Goal: Information Seeking & Learning: Learn about a topic

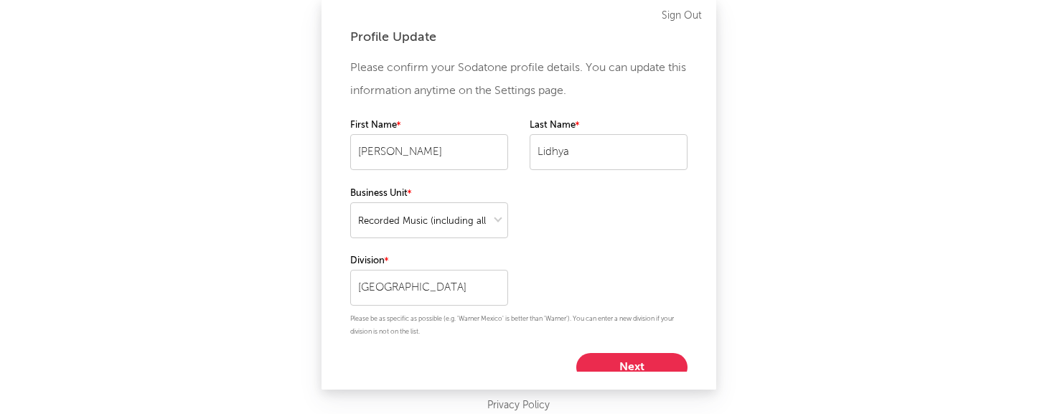
select select "recorded_music"
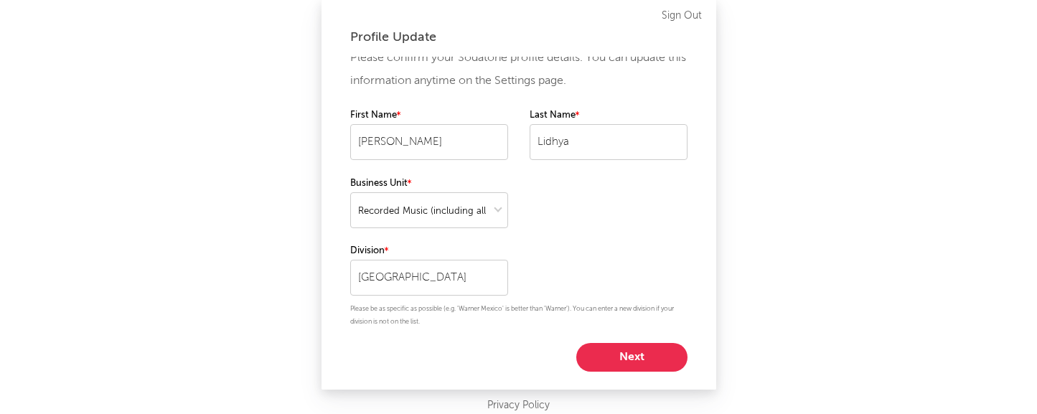
click at [620, 355] on button "Next" at bounding box center [631, 357] width 111 height 29
select select "marketing"
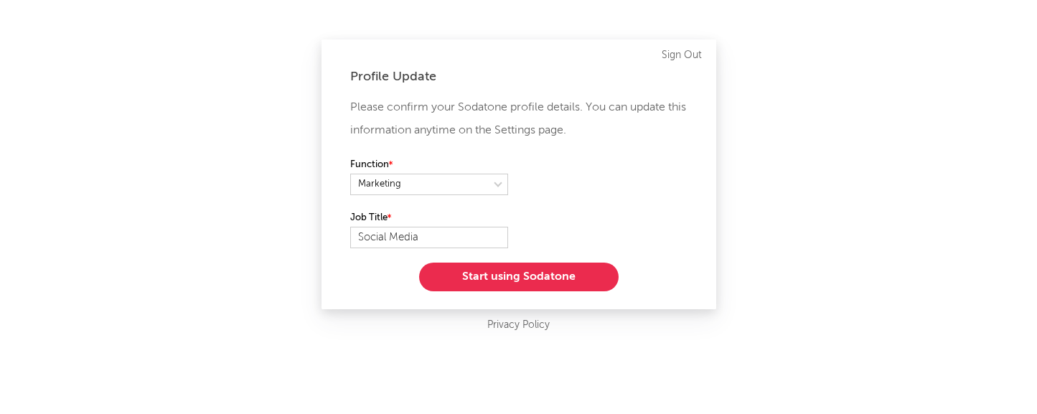
click at [558, 280] on button "Start using Sodatone" at bounding box center [519, 277] width 200 height 29
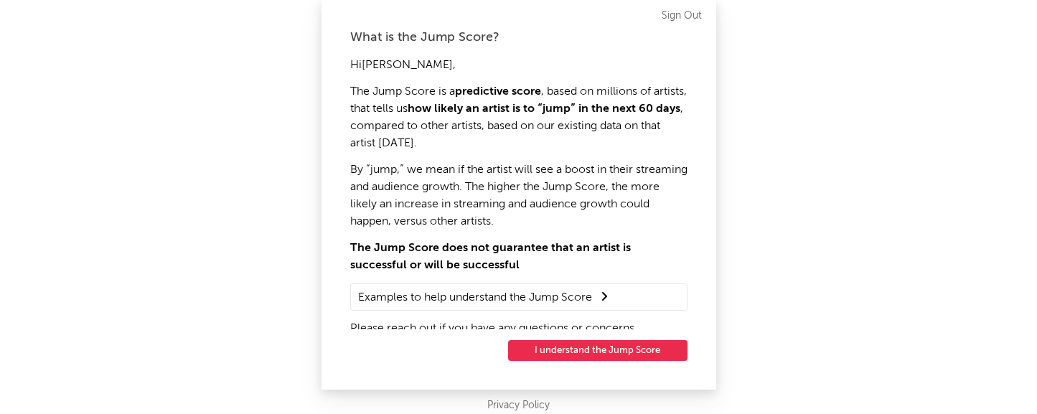
scroll to position [8, 0]
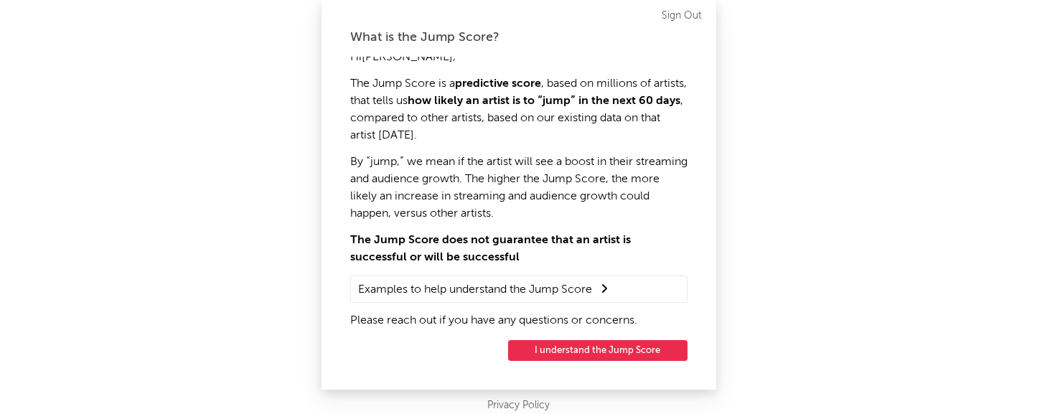
click at [599, 353] on button "I understand the Jump Score" at bounding box center [597, 350] width 179 height 21
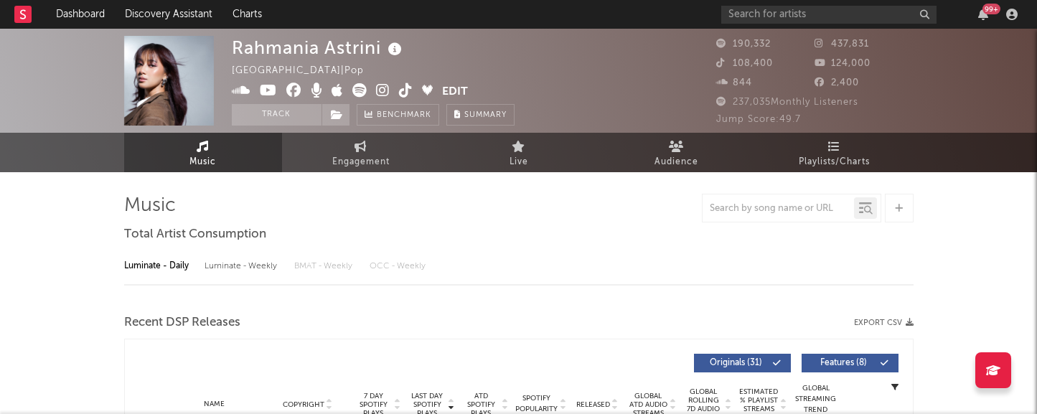
select select "6m"
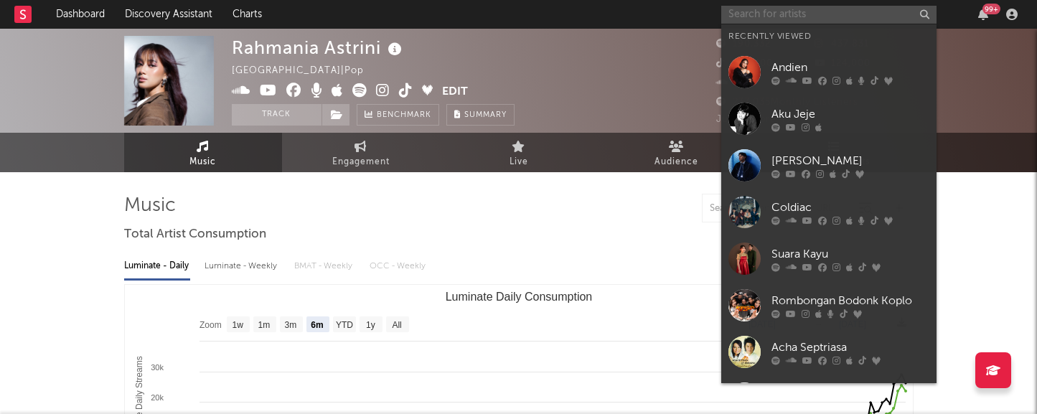
click at [737, 15] on input "text" at bounding box center [828, 15] width 215 height 18
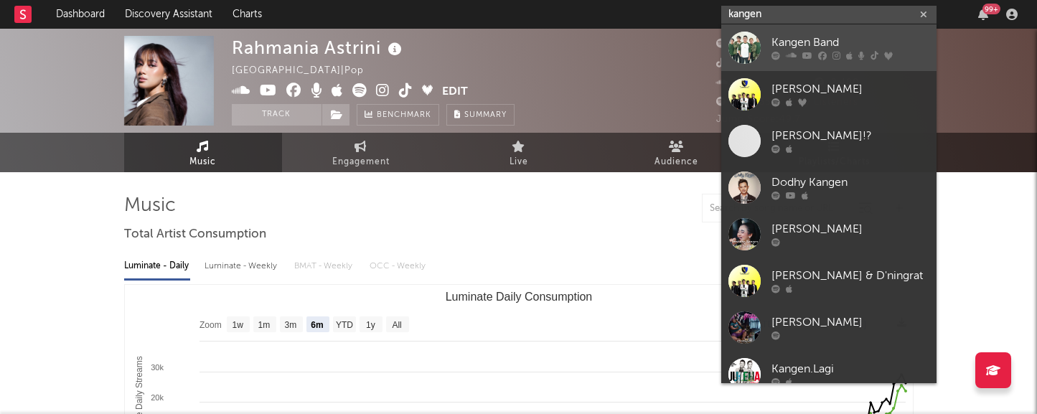
type input "kangen"
click at [808, 39] on div "Kangen Band" at bounding box center [851, 42] width 158 height 17
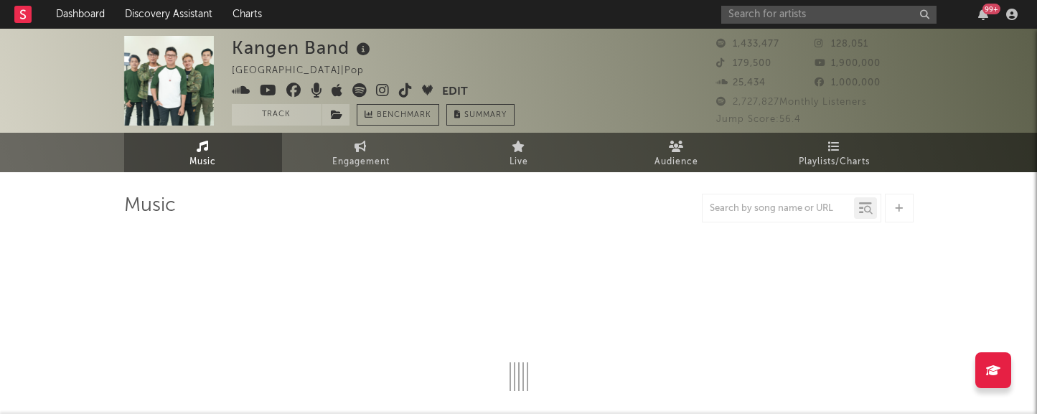
select select "6m"
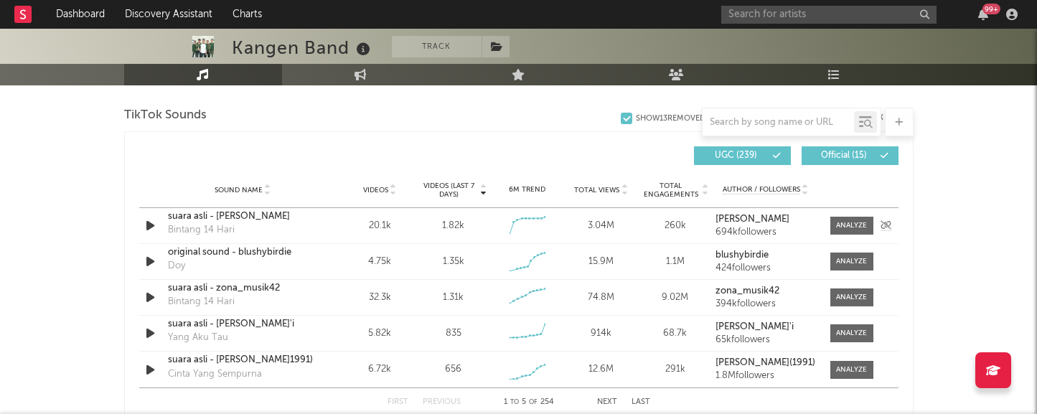
scroll to position [958, 0]
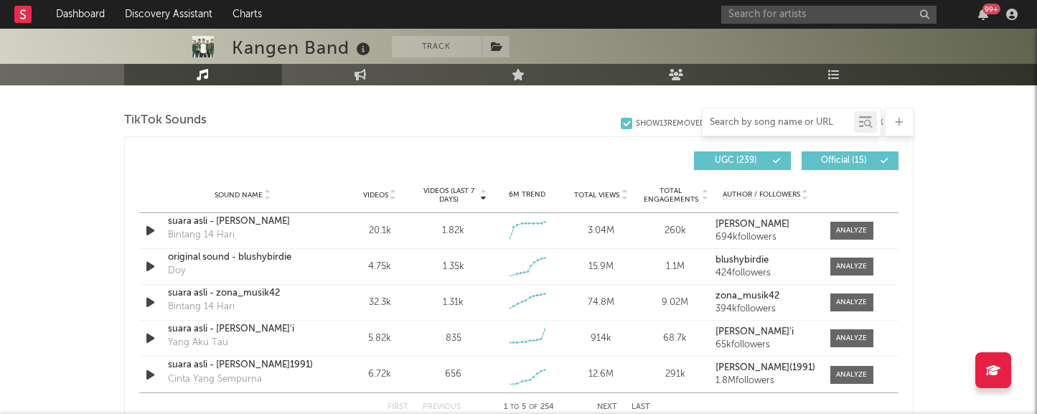
click at [764, 122] on input "text" at bounding box center [778, 122] width 151 height 11
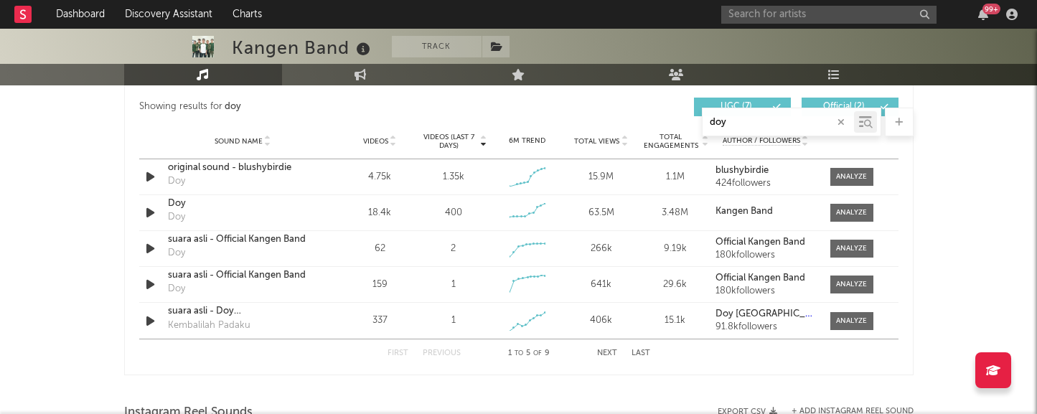
scroll to position [770, 0]
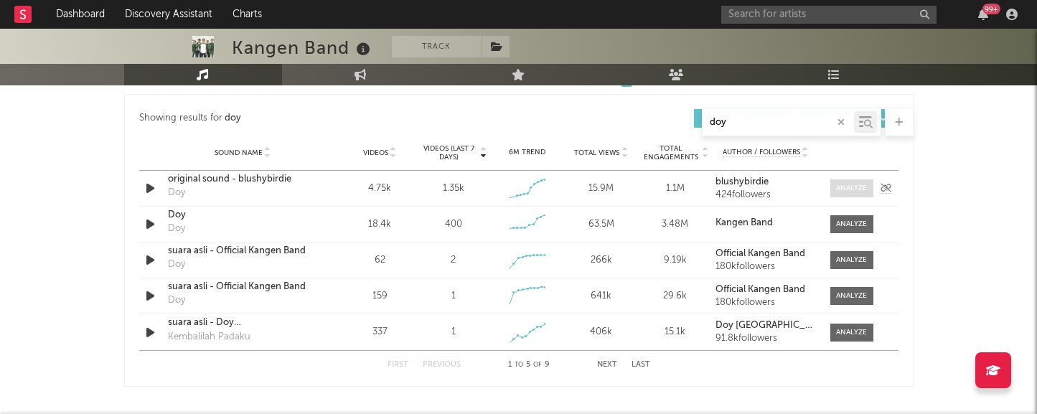
type input "doy"
click at [853, 188] on div at bounding box center [851, 188] width 31 height 11
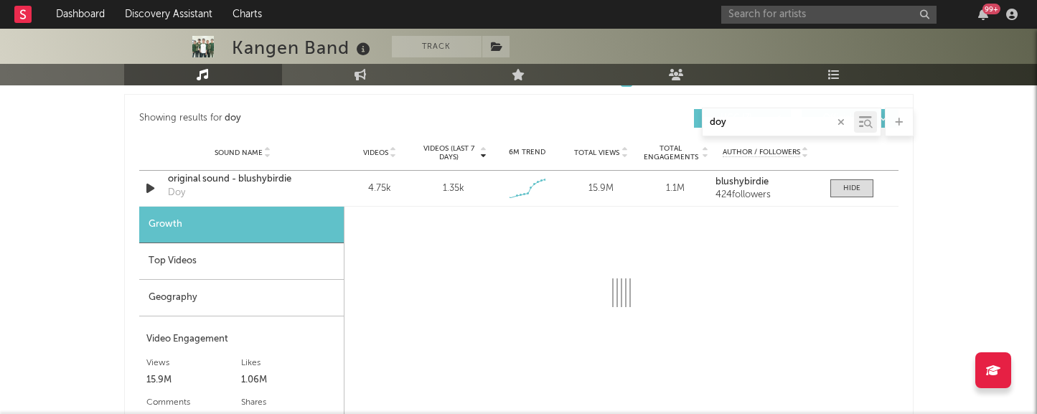
select select "1w"
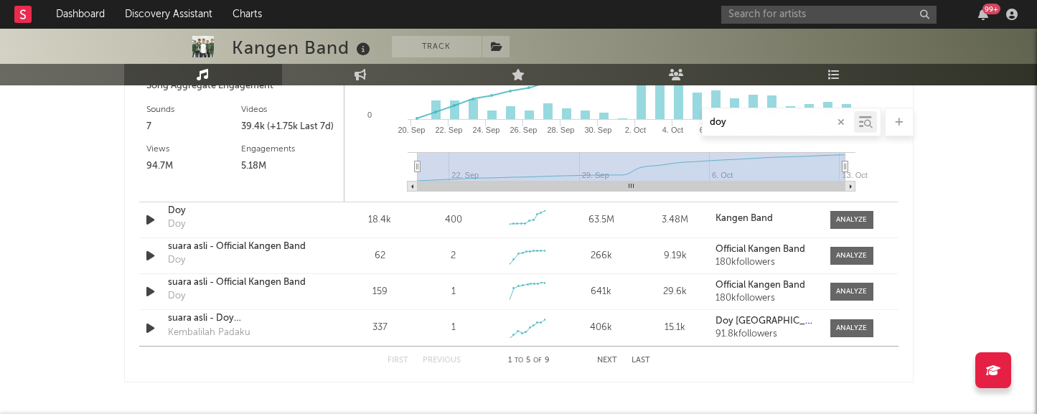
scroll to position [1174, 0]
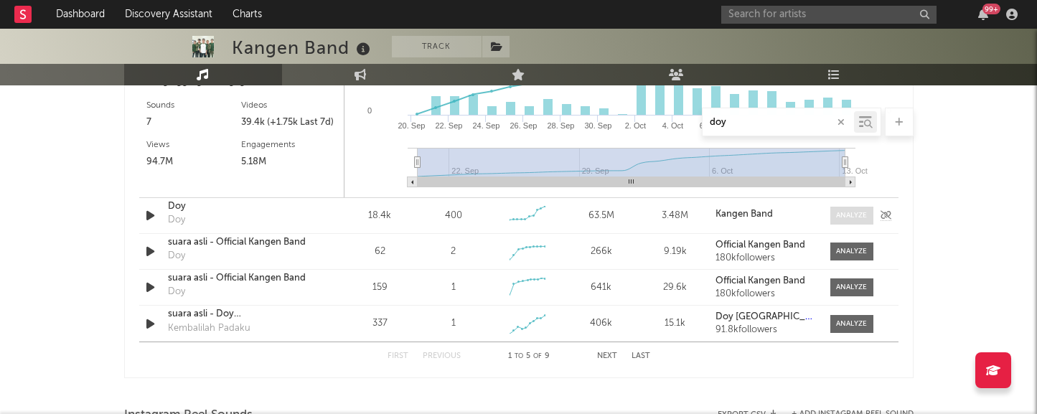
click at [849, 213] on div at bounding box center [851, 215] width 31 height 11
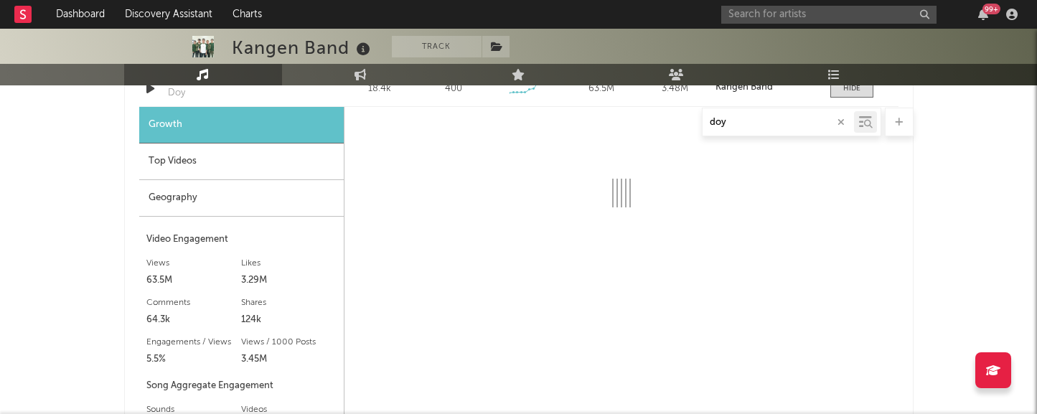
scroll to position [1290, 0]
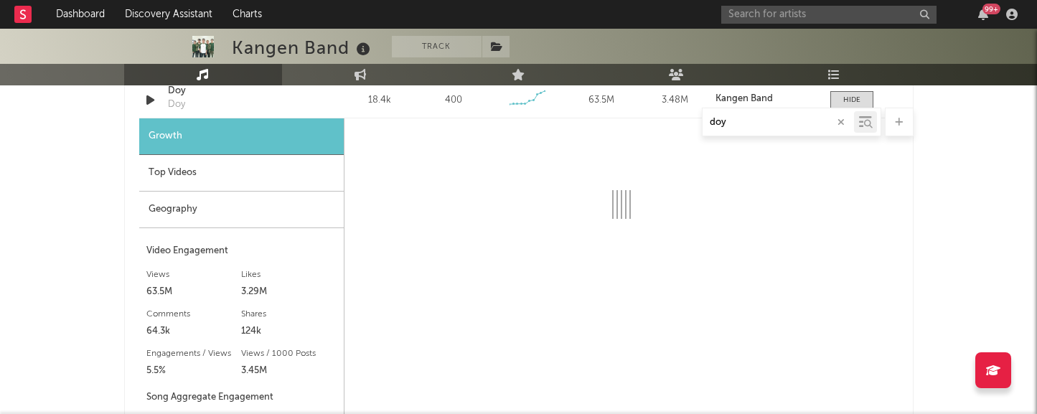
click at [841, 124] on icon "button" at bounding box center [841, 122] width 7 height 9
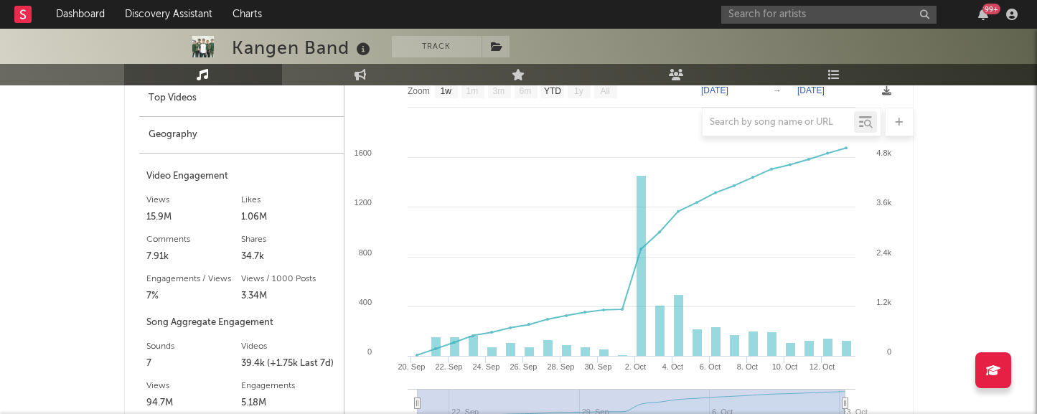
scroll to position [1191, 0]
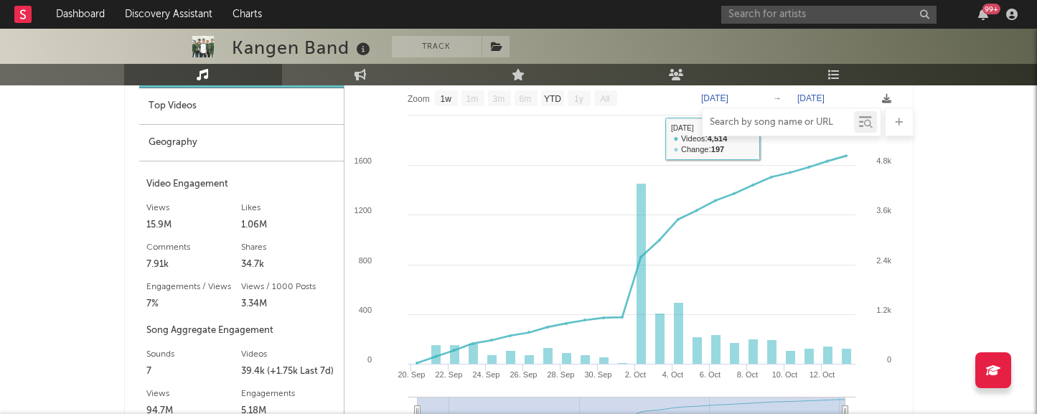
click at [770, 123] on input "text" at bounding box center [778, 122] width 151 height 11
type input "doy"
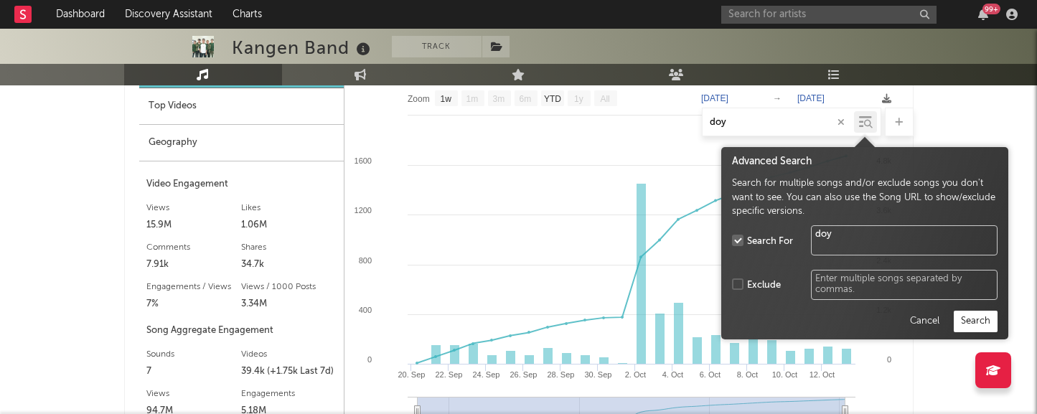
click at [865, 120] on icon at bounding box center [868, 124] width 9 height 9
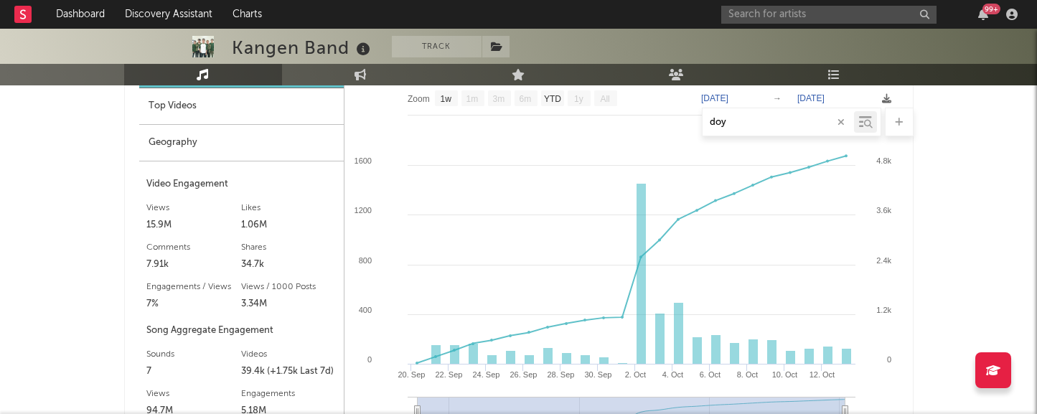
click at [983, 119] on div "Kangen Band Track [GEOGRAPHIC_DATA] | Pop Edit Track Benchmark Summary 1,433,47…" at bounding box center [518, 405] width 1037 height 2604
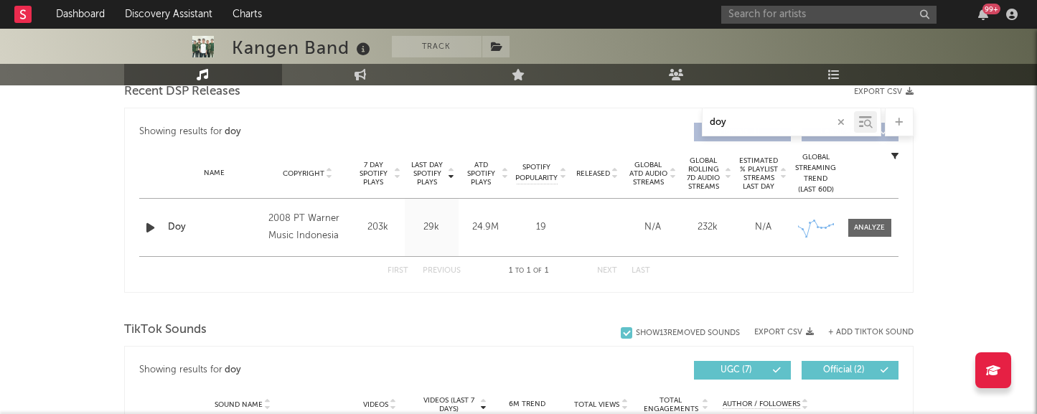
select select "6m"
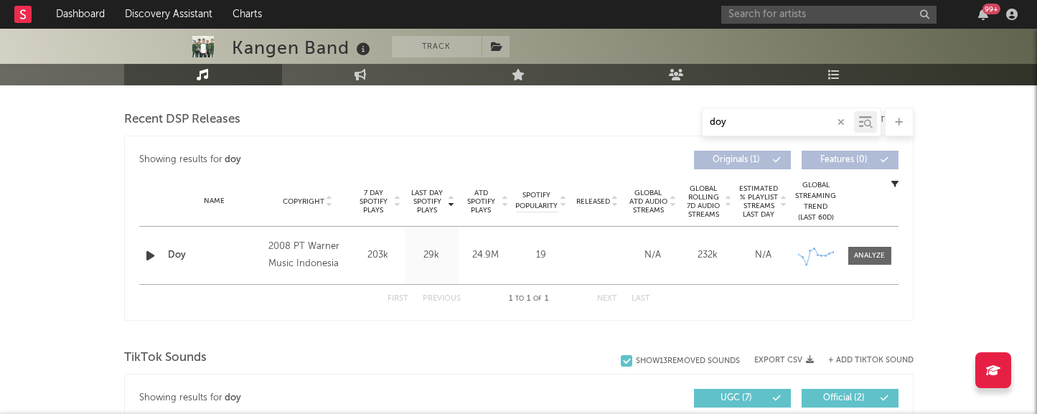
scroll to position [488, 0]
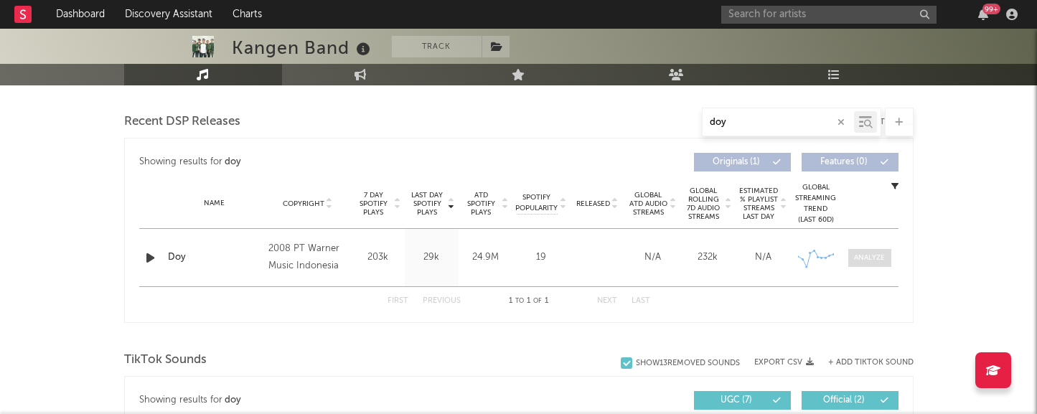
click at [881, 258] on div at bounding box center [869, 258] width 31 height 11
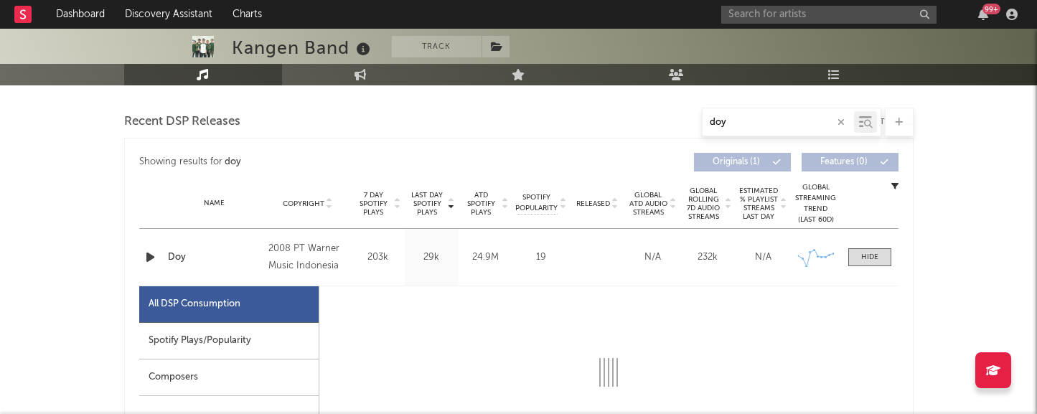
click at [289, 343] on div "Spotify Plays/Popularity" at bounding box center [228, 341] width 179 height 37
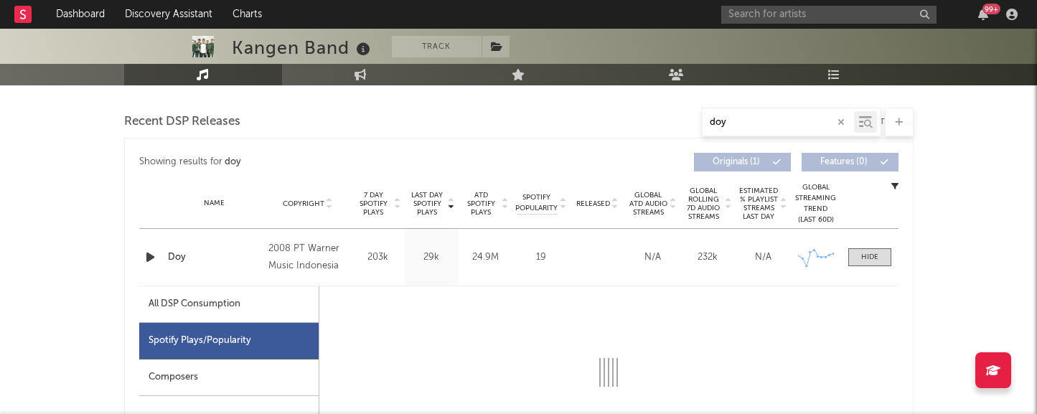
select select "6m"
select select "1w"
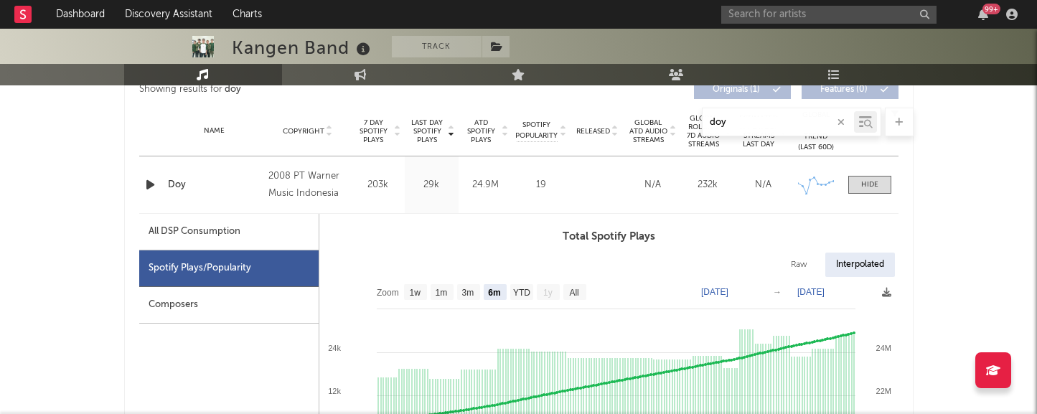
scroll to position [615, 0]
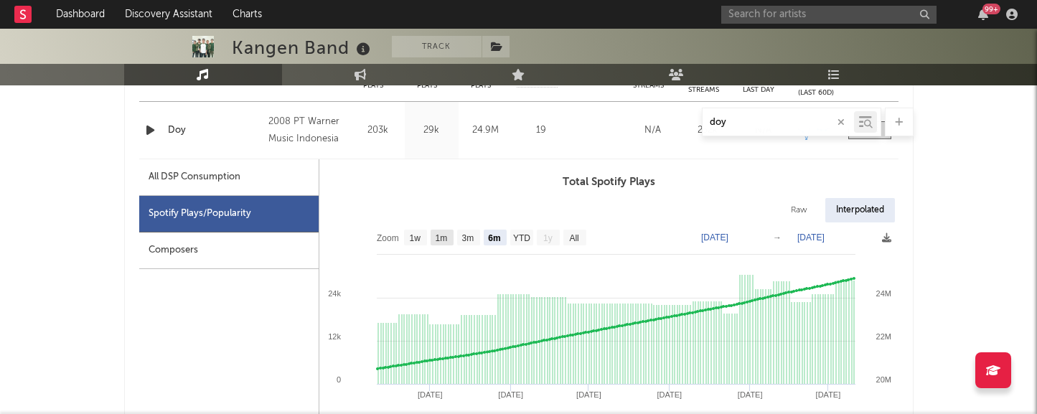
click at [439, 233] on text "1m" at bounding box center [441, 238] width 12 height 10
select select "1m"
type input "[DATE]"
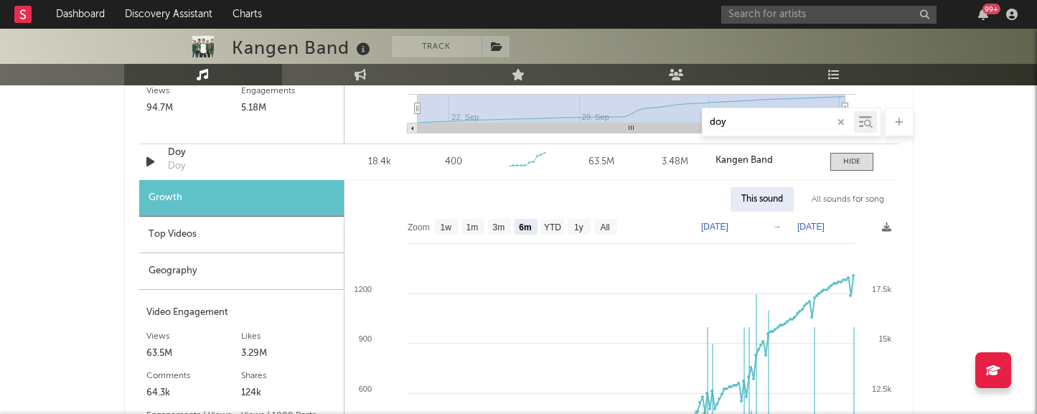
scroll to position [1920, 0]
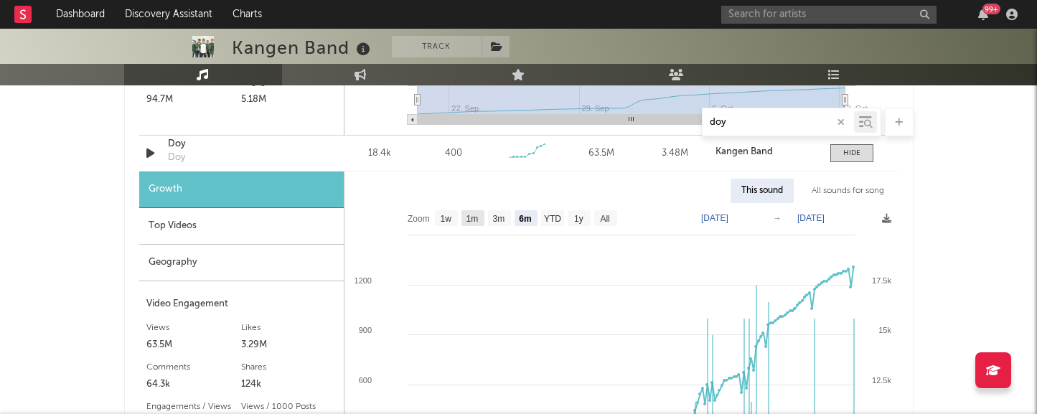
click at [472, 221] on text "1m" at bounding box center [472, 219] width 12 height 10
select select "1m"
type input "[DATE]"
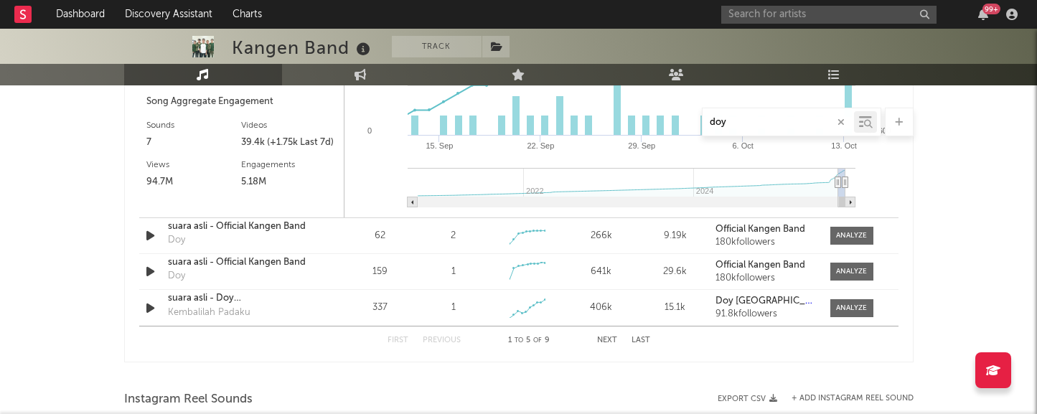
scroll to position [2269, 0]
click at [839, 238] on div at bounding box center [851, 235] width 31 height 11
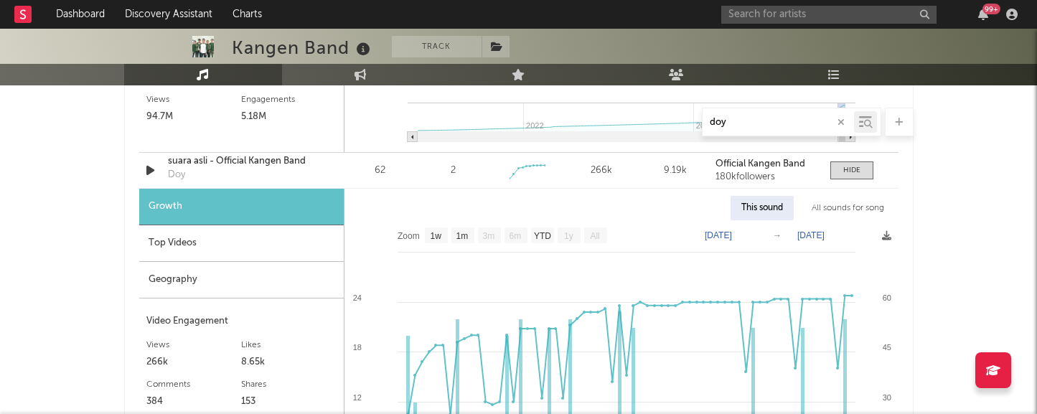
scroll to position [2349, 0]
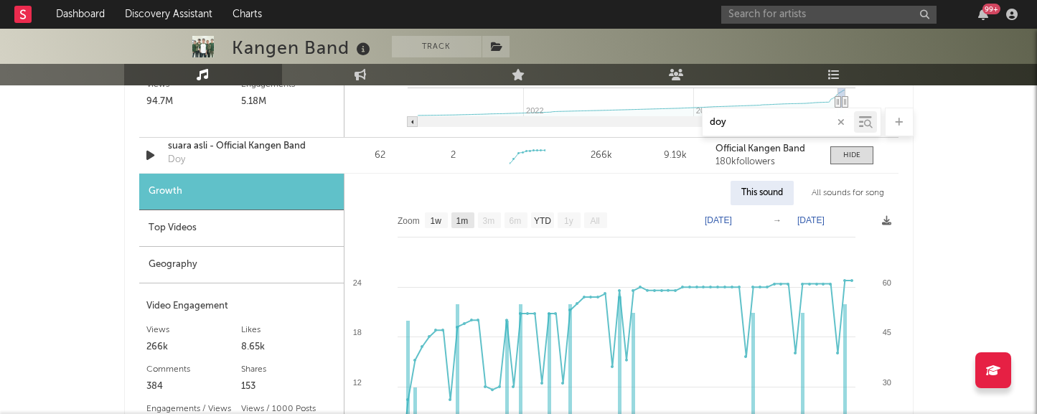
click at [465, 216] on text "1m" at bounding box center [462, 221] width 12 height 10
select select "1m"
type input "[DATE]"
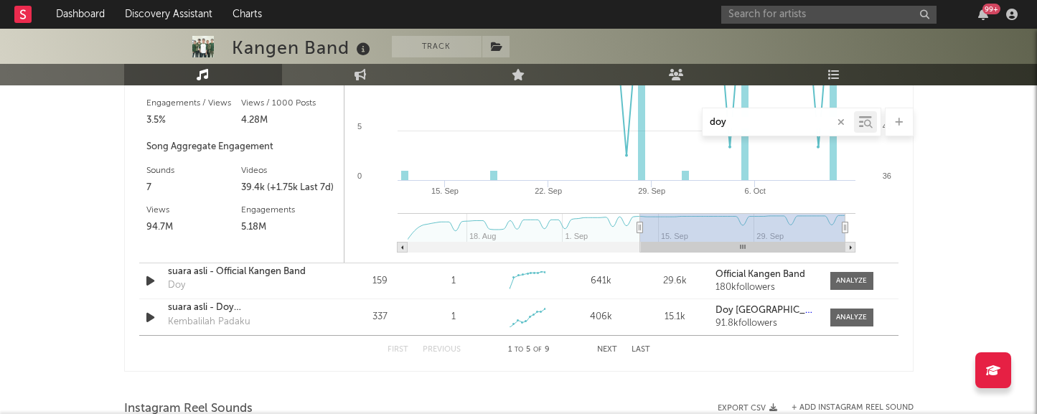
scroll to position [2656, 0]
click at [853, 283] on div at bounding box center [851, 279] width 31 height 11
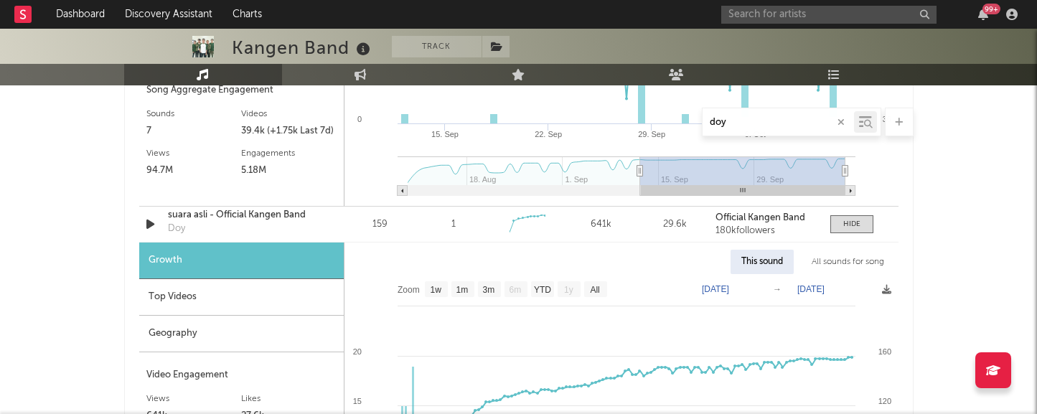
scroll to position [2738, 0]
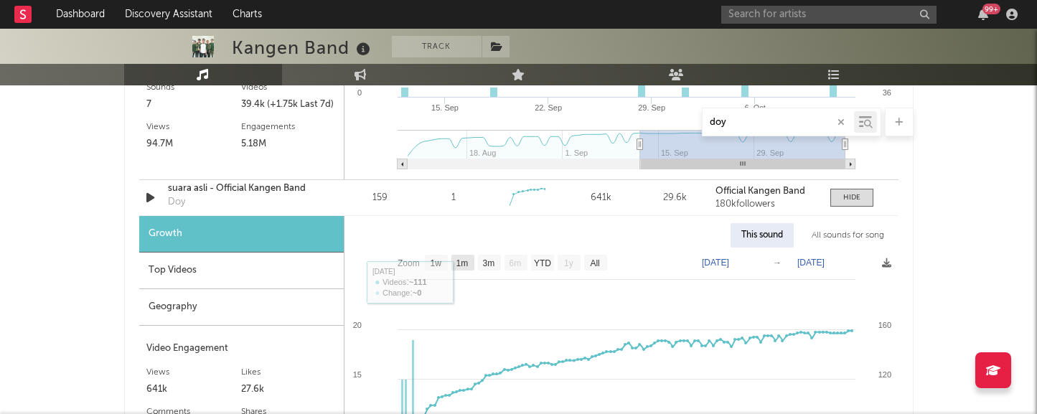
click at [467, 265] on text "1m" at bounding box center [462, 263] width 12 height 10
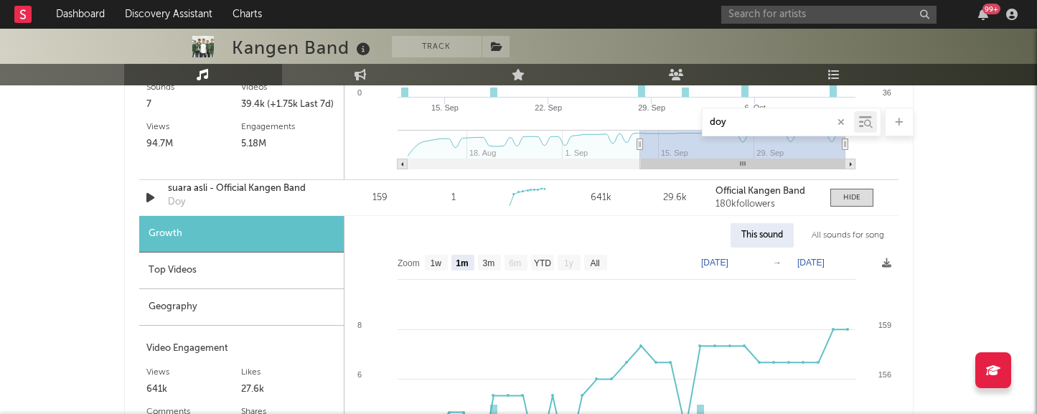
select select "1m"
type input "[DATE]"
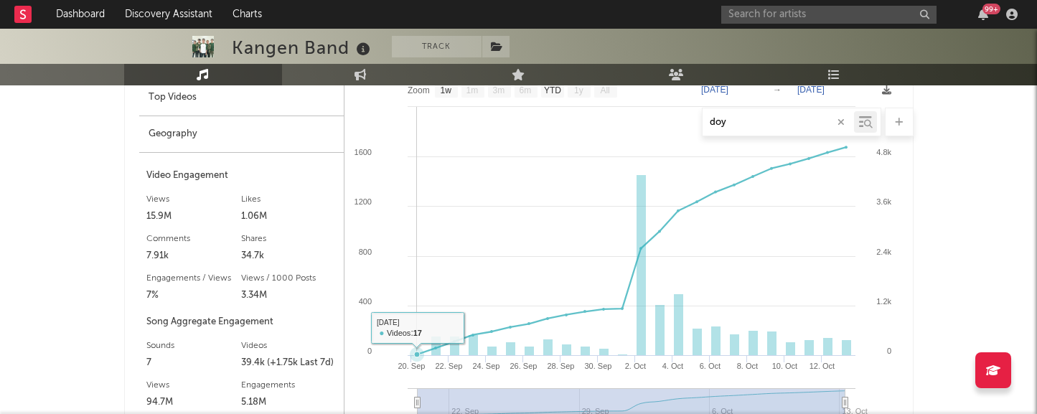
scroll to position [1623, 0]
